Goal: Task Accomplishment & Management: Complete application form

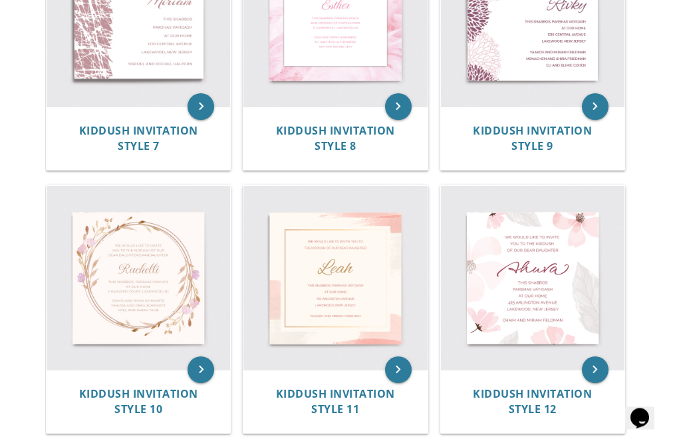
scroll to position [894, 0]
click at [566, 294] on img at bounding box center [533, 278] width 184 height 184
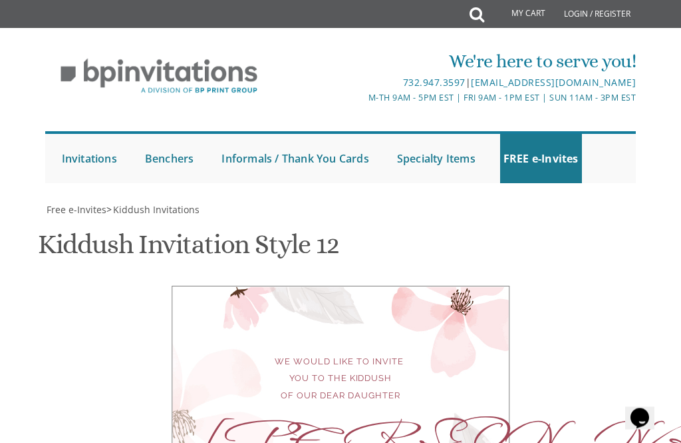
scroll to position [526, 0]
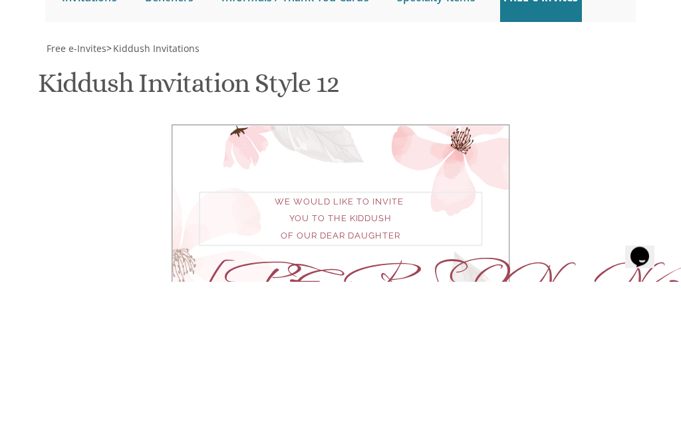
type textarea "We would like to invite you to the Bas Mitzvah of our dear daughter"
type textarea "A"
type textarea "c"
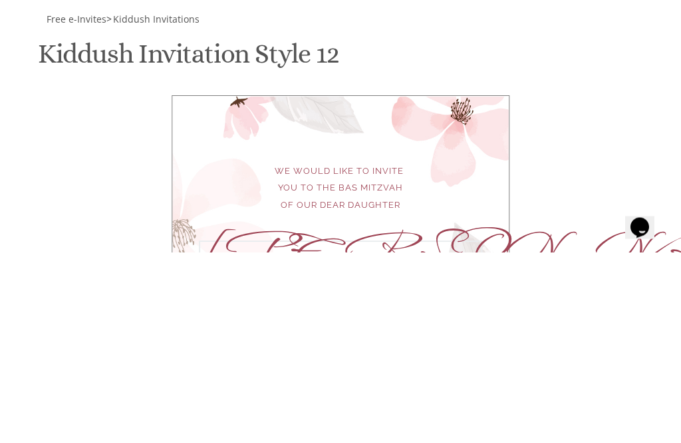
type textarea "[PERSON_NAME]"
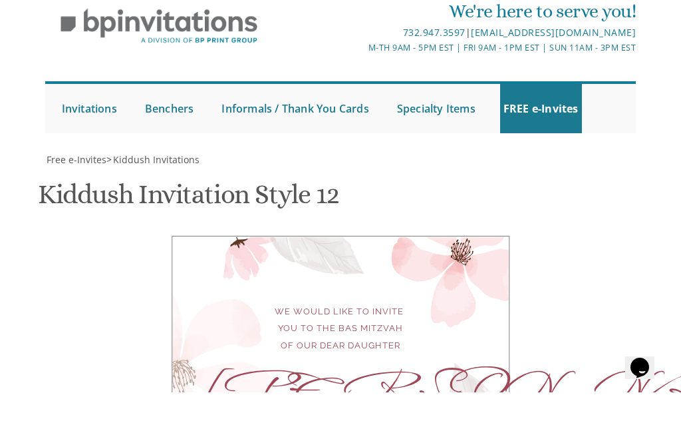
scroll to position [671, 0]
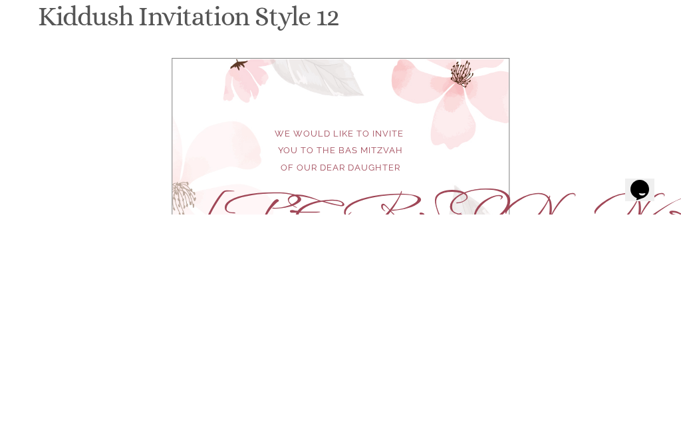
type textarea "This Sunday, September 14, 2025 at our home 161 Coles Way 7:45 p.m."
type textarea "Y"
type textarea "Yisroel Mayer and Shoshana Gittel Littman"
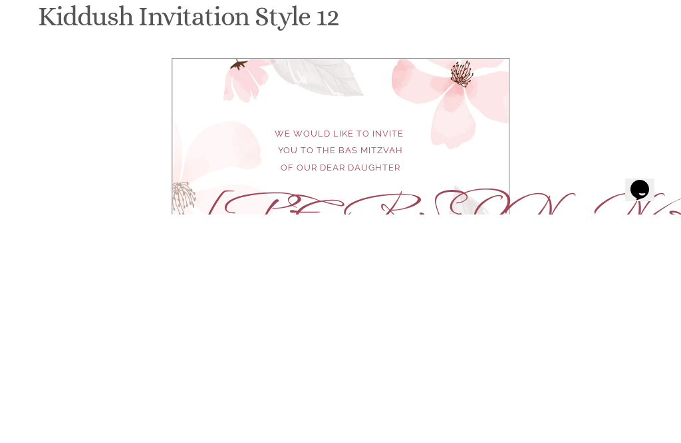
type input "shoshanalittman@gmail.com"
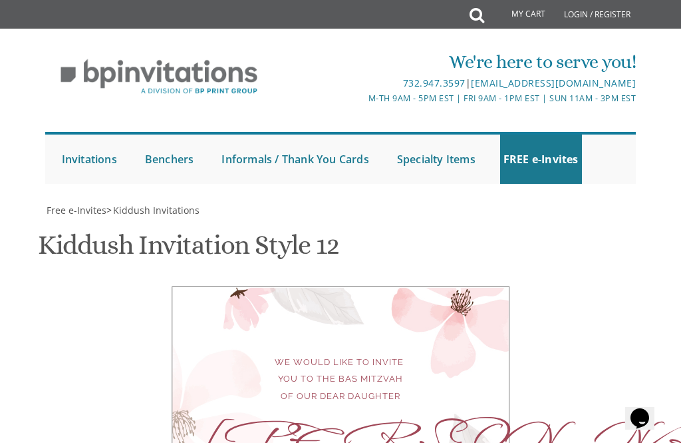
scroll to position [837, 0]
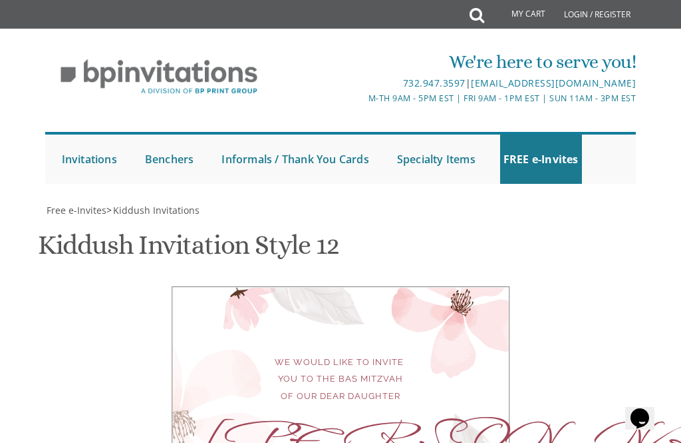
scroll to position [880, 0]
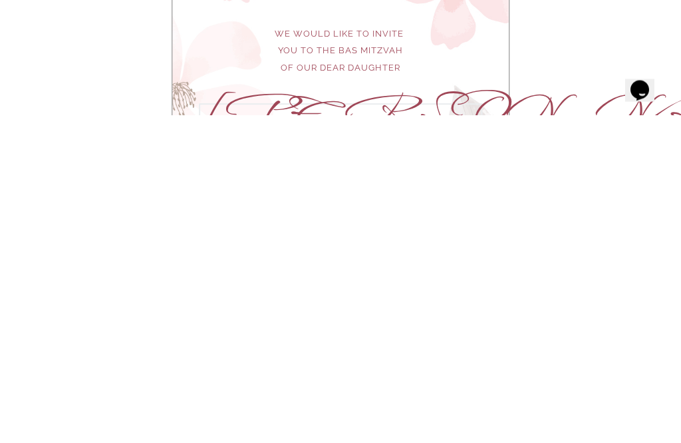
scroll to position [368, 0]
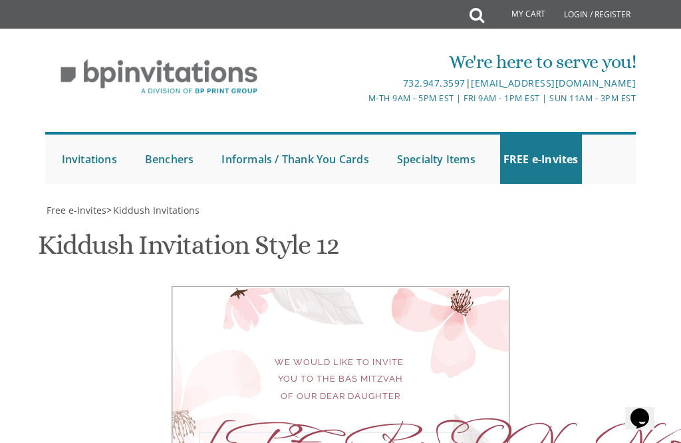
type textarea "Chaya Leah"
click at [603, 286] on div "We would like to invite you to the Bas Mitzvah of our dear daughter Chaya Leah …" at bounding box center [341, 444] width 580 height 317
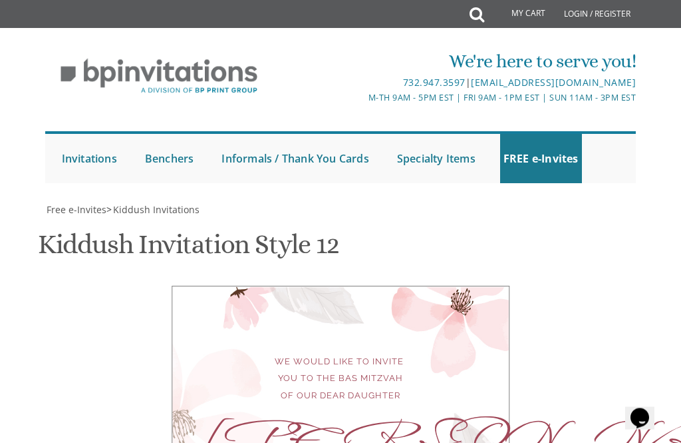
scroll to position [445, 0]
select select "60px"
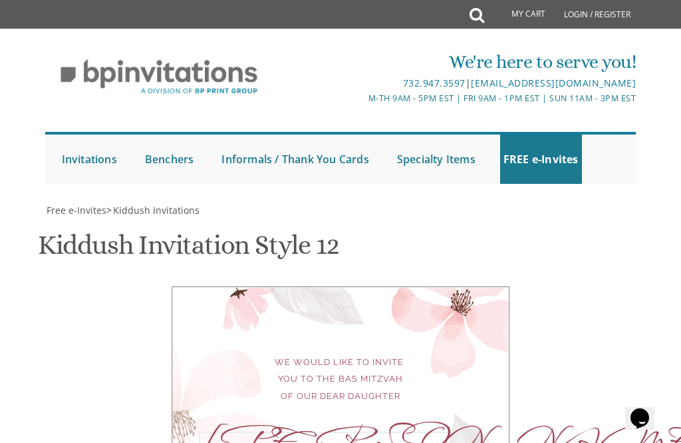
scroll to position [449, 0]
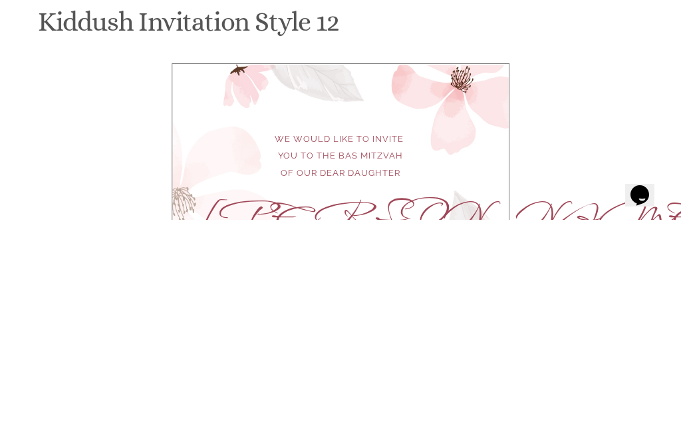
scroll to position [710, 0]
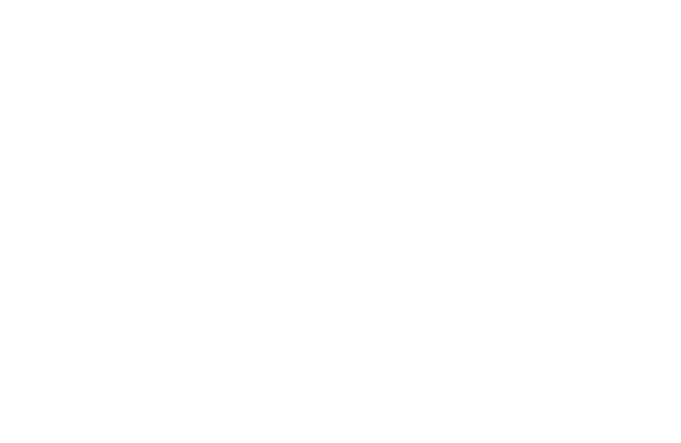
scroll to position [253, 0]
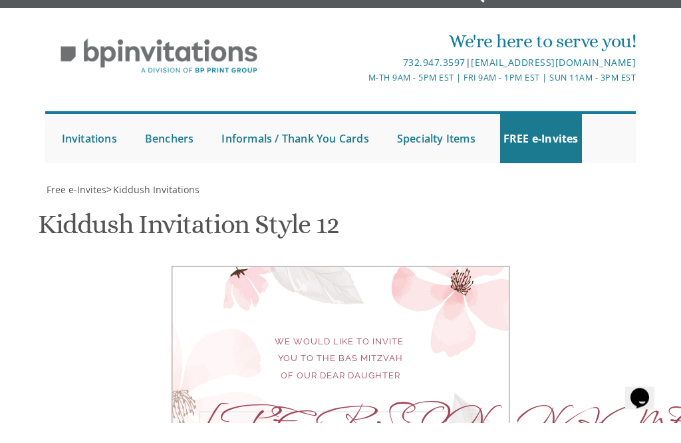
click at [618, 286] on div "We would like to invite you to the Bas Mitzvah of our dear daughter Chaya Leah …" at bounding box center [341, 444] width 580 height 317
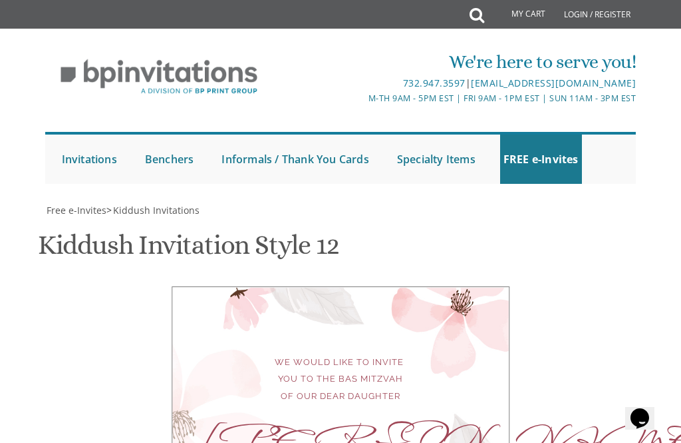
click at [370, 431] on div "Chaya Leah" at bounding box center [340, 439] width 283 height 17
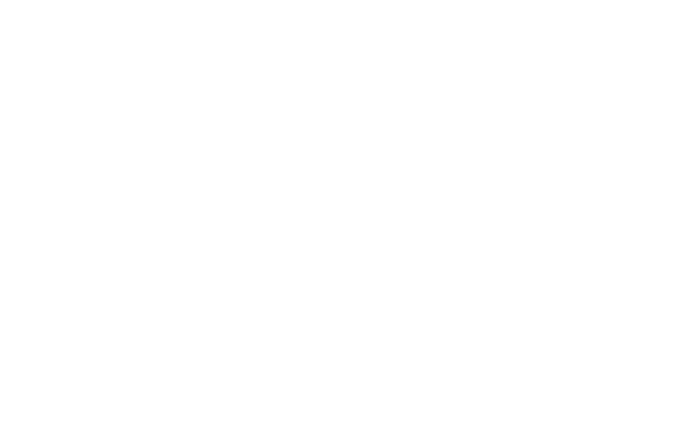
scroll to position [0, 0]
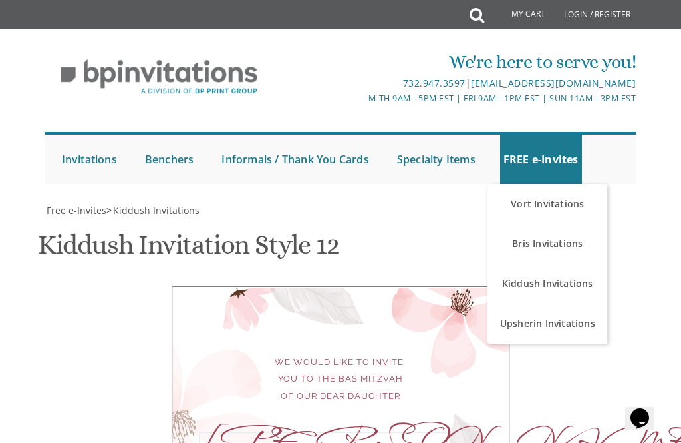
type textarea "Chaya Leah Leah"
click at [577, 280] on link "Kiddush Invitations" at bounding box center [548, 284] width 120 height 40
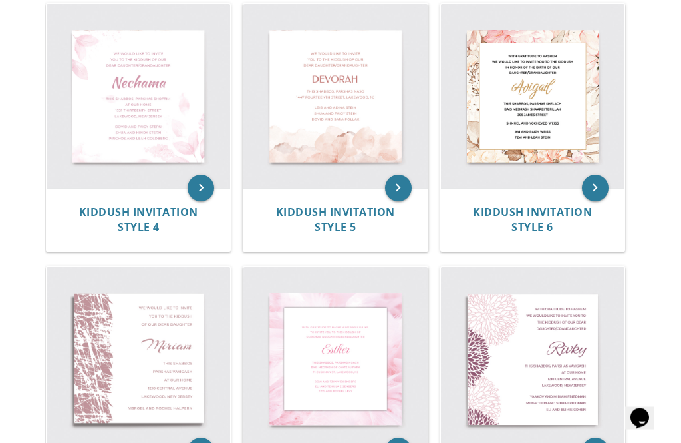
scroll to position [551, 0]
click at [533, 381] on img at bounding box center [533, 358] width 184 height 184
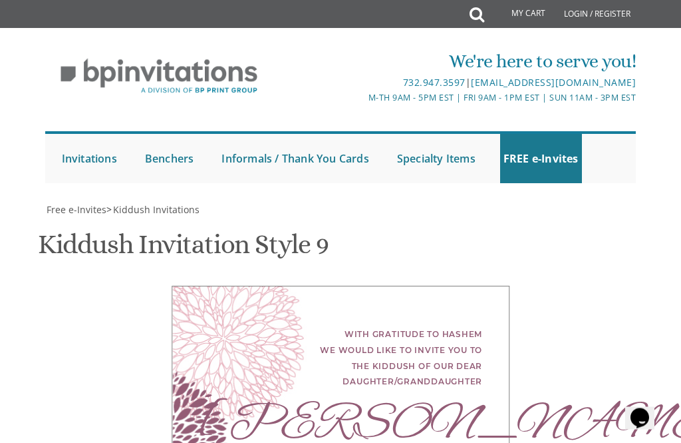
scroll to position [514, 0]
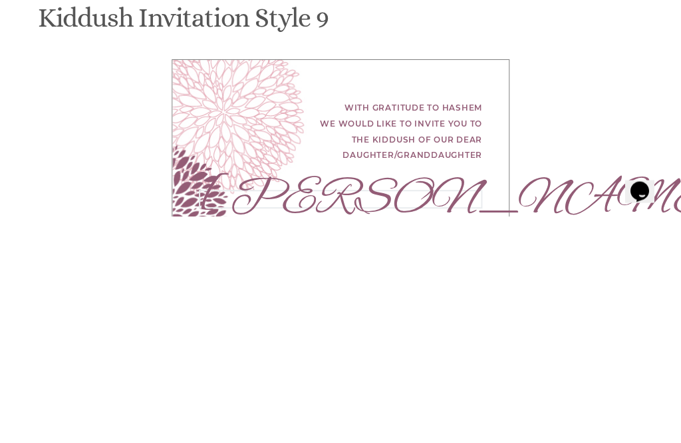
type textarea "R"
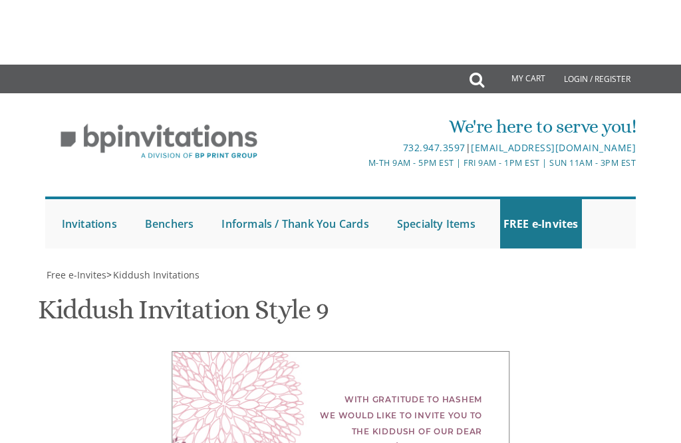
scroll to position [355, 0]
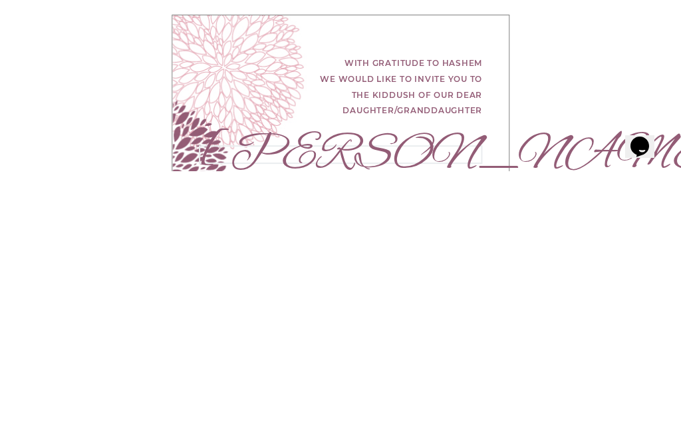
type textarea "[PERSON_NAME]"
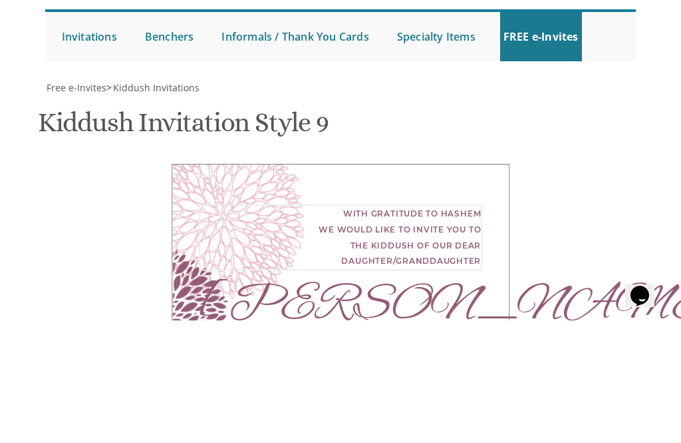
scroll to position [505, 0]
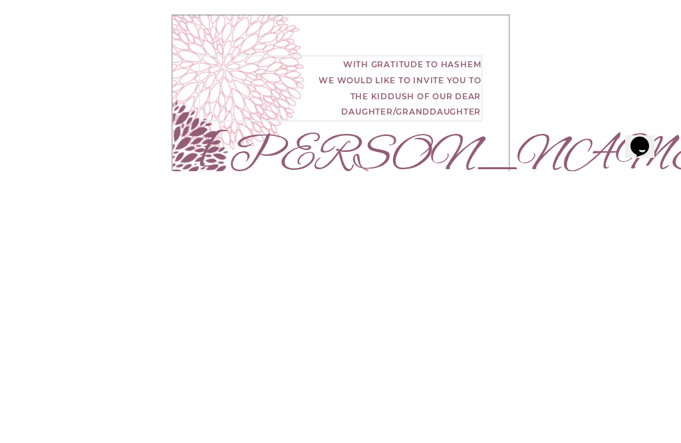
type textarea "With gratitude to Hashem we would like to invite you to the Bas Mitzvah of our …"
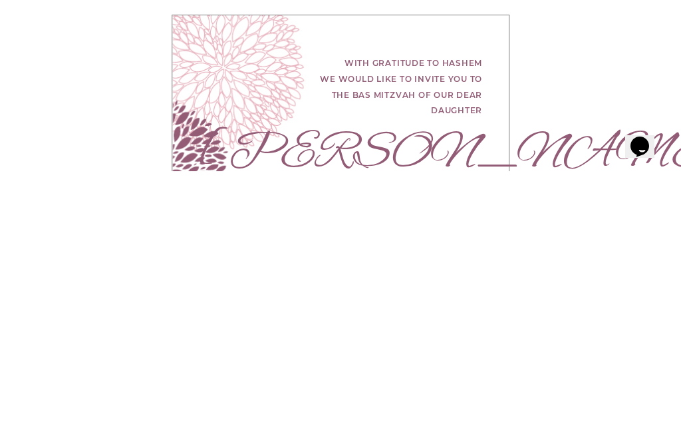
scroll to position [596, 0]
type textarea "Yaakov"
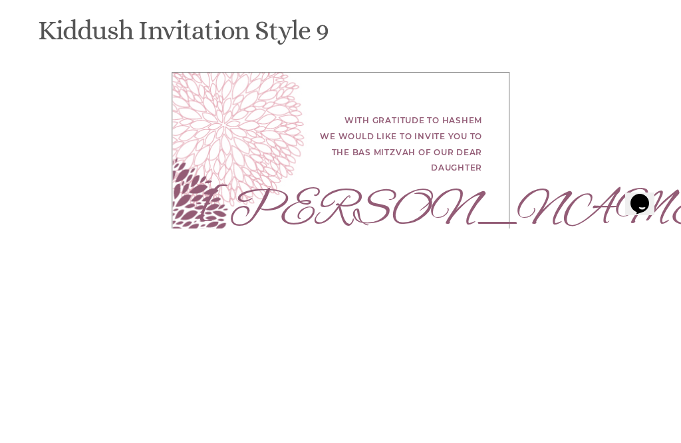
type textarea "[PERSON_NAME] and [PERSON_NAME]"
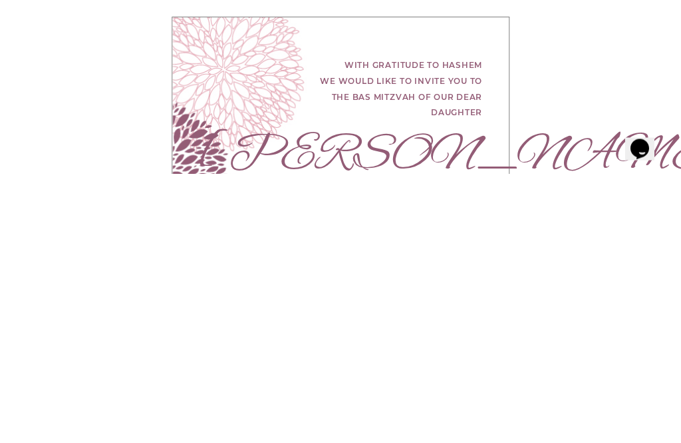
scroll to position [893, 0]
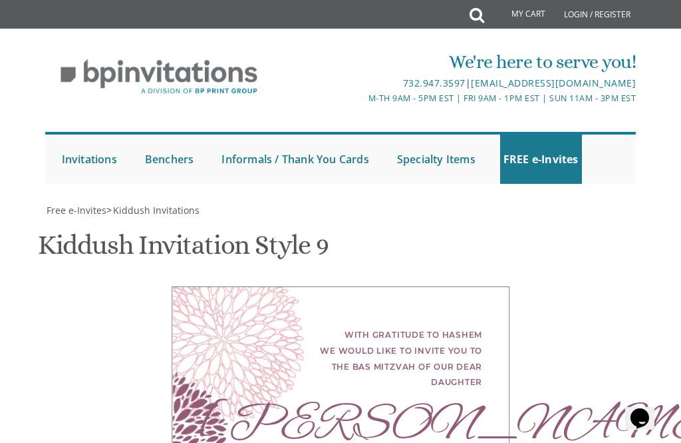
type textarea "[DATE][DATE] at our home [STREET_ADDRESS] 7:45"
type input "[EMAIL_ADDRESS][DOMAIN_NAME]"
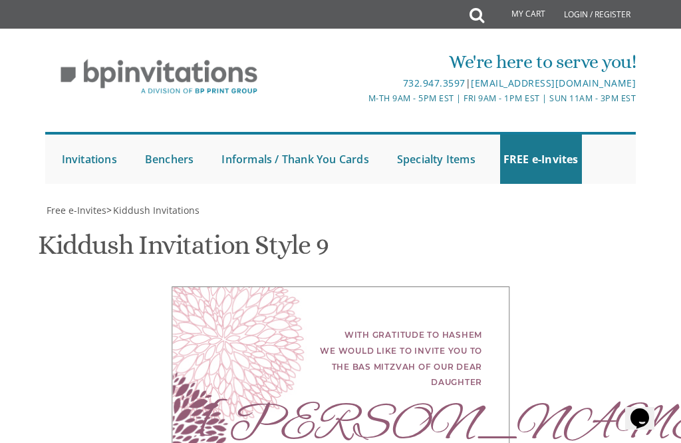
scroll to position [936, 0]
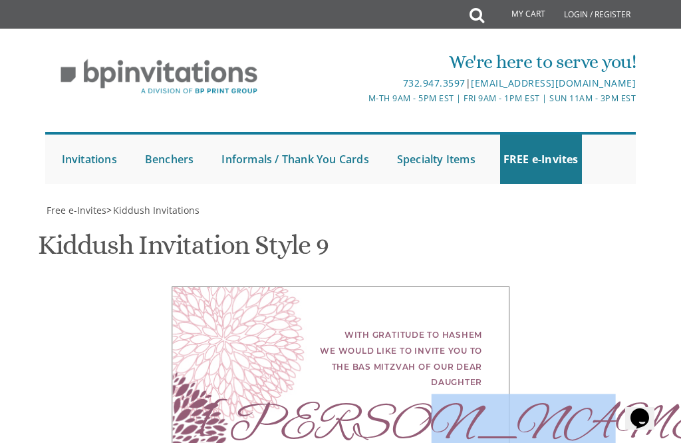
click at [226, 286] on div "With gratitude to Hashem we would like to invite you to the Bas Mitzvah of our …" at bounding box center [341, 439] width 338 height 306
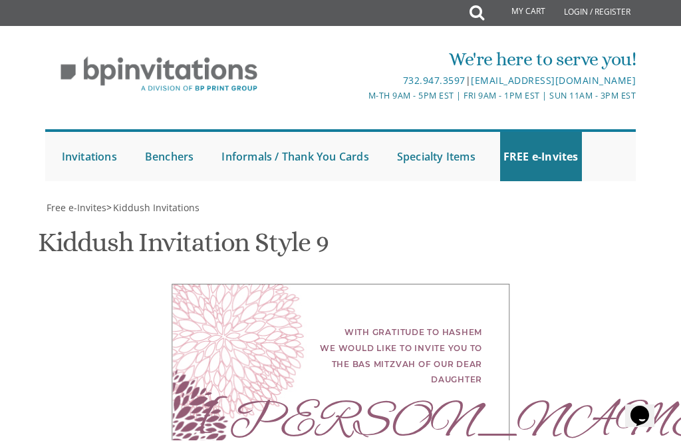
scroll to position [238, 0]
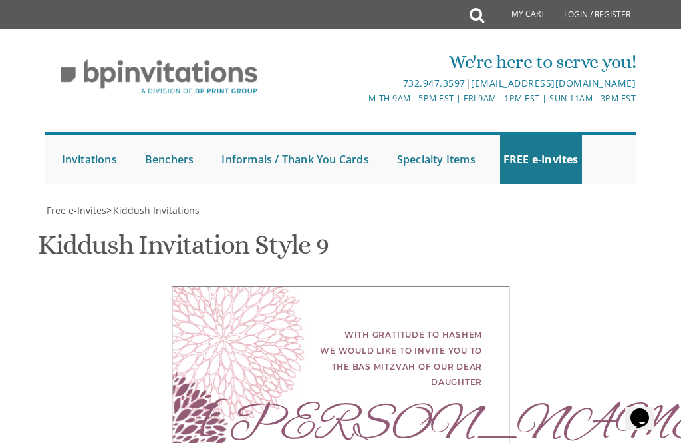
click at [193, 220] on div "Kiddush Invitation Style 9 SKU: kiddush9" at bounding box center [341, 246] width 606 height 53
click at [553, 286] on div "With gratitude to Hashem we would like to invite you to the Bas Mitzvah of our …" at bounding box center [341, 439] width 580 height 306
click at [590, 286] on div "With gratitude to Hashem we would like to invite you to the Bas Mitzvah of our …" at bounding box center [341, 439] width 580 height 306
click at [596, 286] on div "With gratitude to Hashem we would like to invite you to the Bas Mitzvah of our …" at bounding box center [341, 439] width 580 height 306
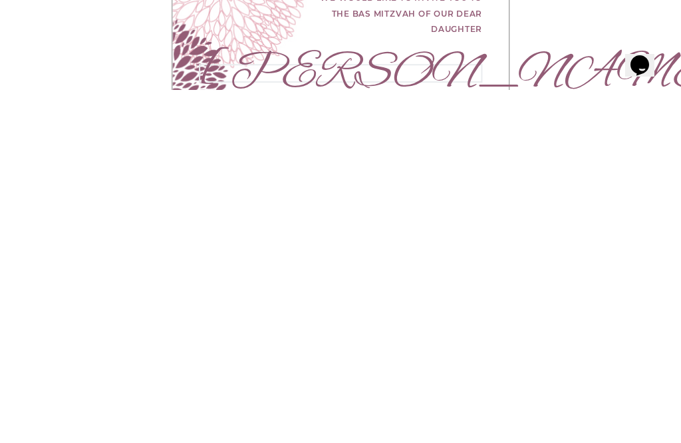
scroll to position [344, 0]
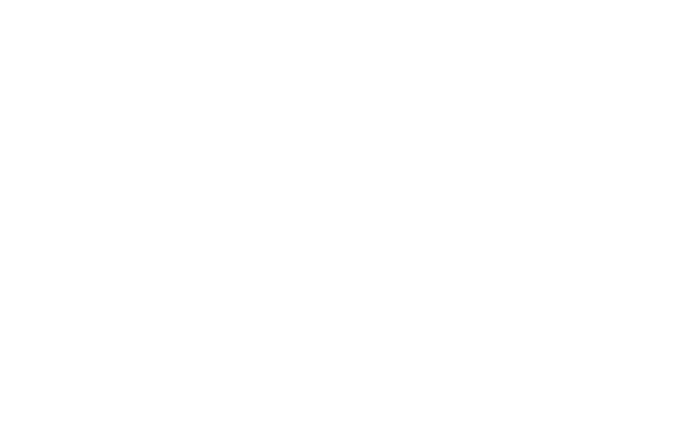
scroll to position [248, 0]
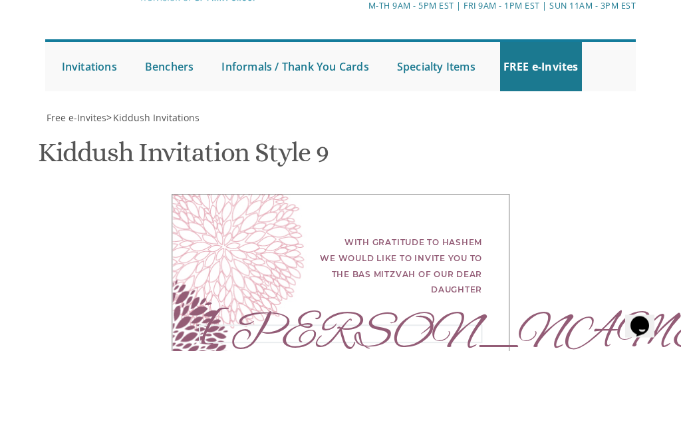
scroll to position [459, 0]
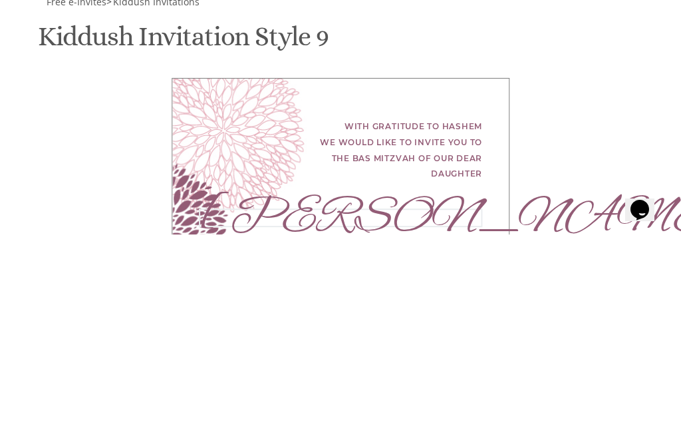
type textarea "[PERSON_NAME]"
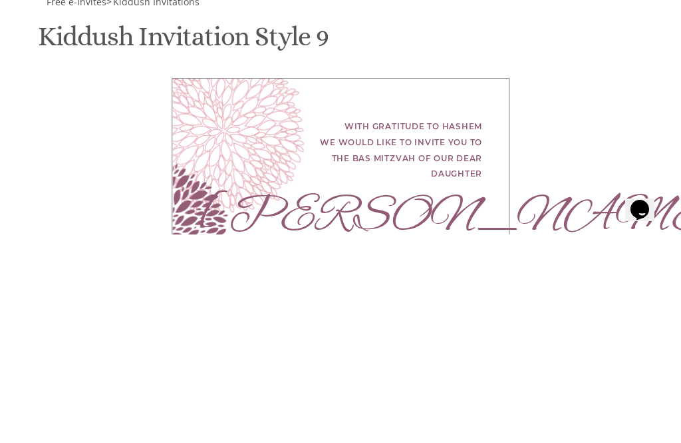
scroll to position [667, 0]
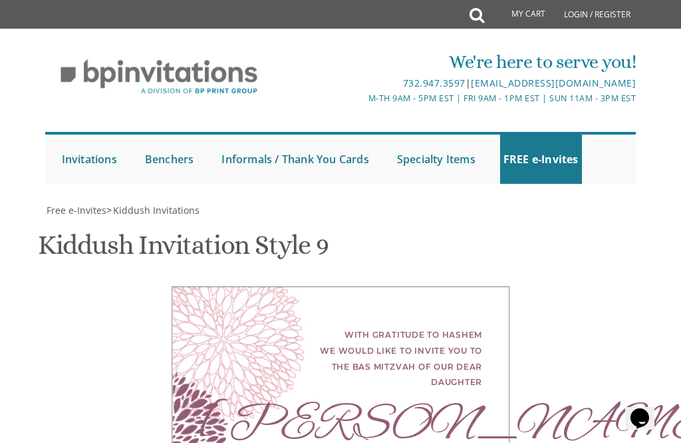
select select "50px"
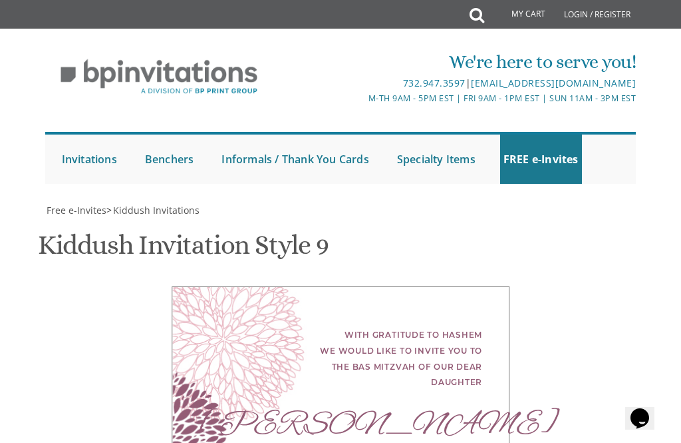
scroll to position [282, 0]
click at [355, 327] on div "With gratitude to Hashem we would like to invite you to the Bas Mitzvah of our …" at bounding box center [340, 359] width 283 height 64
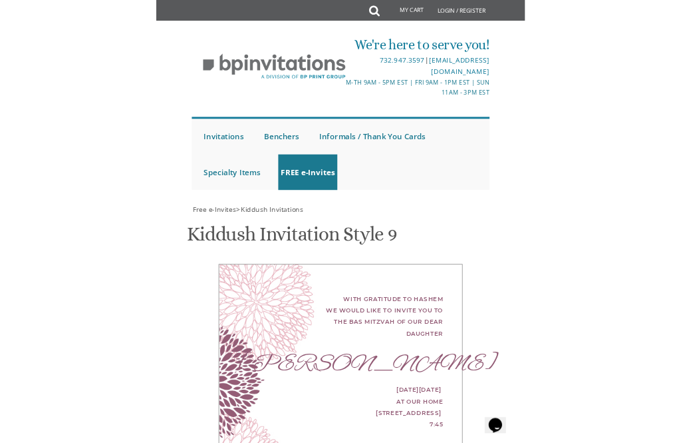
scroll to position [773, 0]
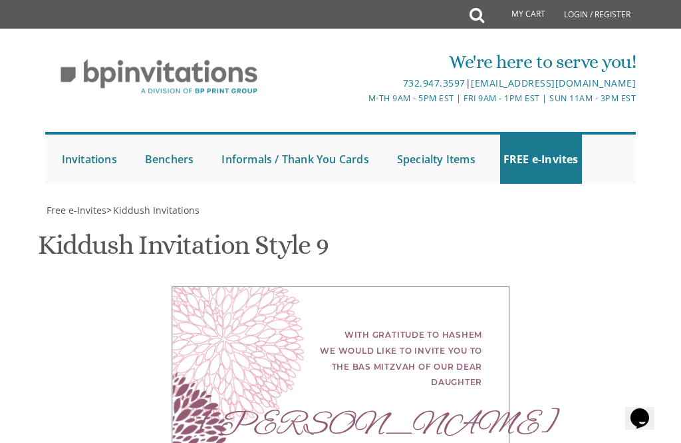
type textarea "[DATE][DATE] at our home [STREET_ADDRESS] 7:45 p.m."
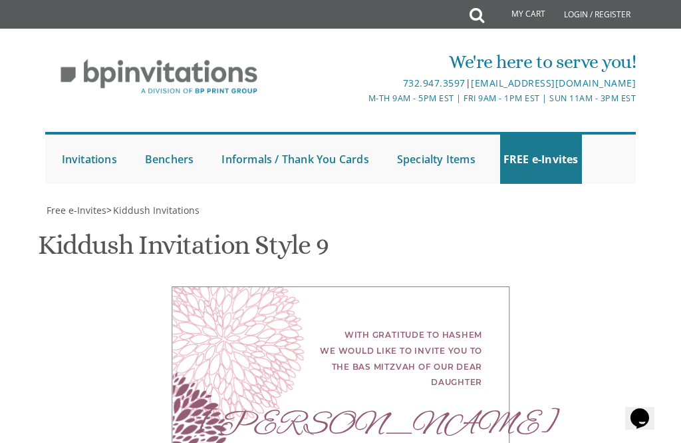
scroll to position [1045, 0]
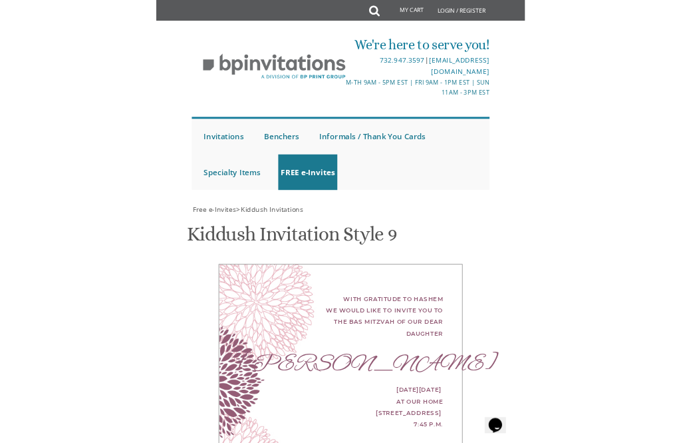
scroll to position [819, 0]
